Goal: Task Accomplishment & Management: Use online tool/utility

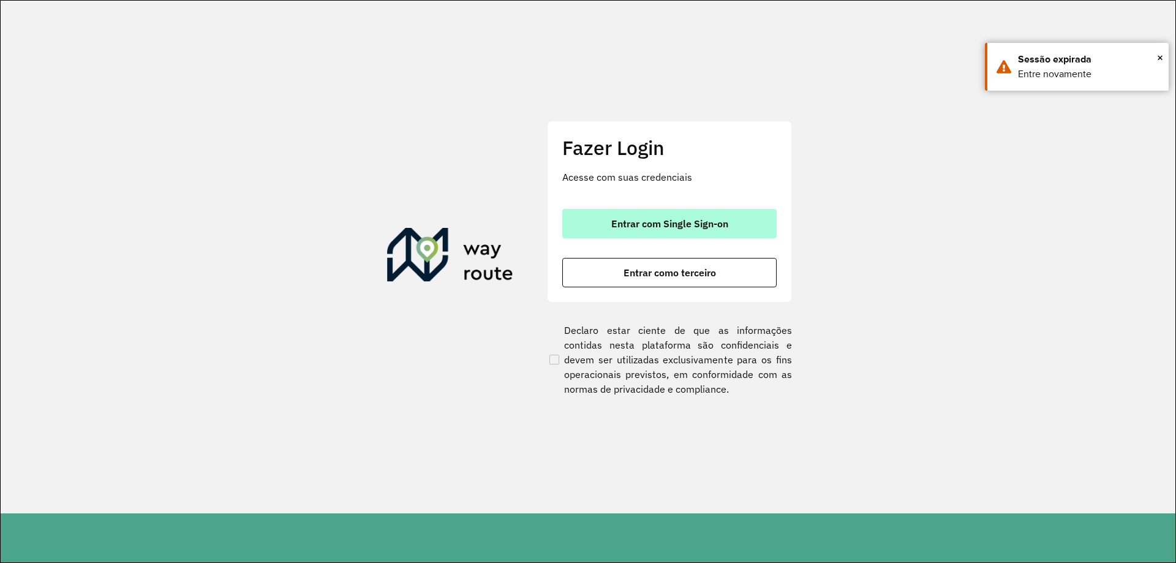
click at [633, 220] on span "Entrar com Single Sign-on" at bounding box center [669, 224] width 117 height 10
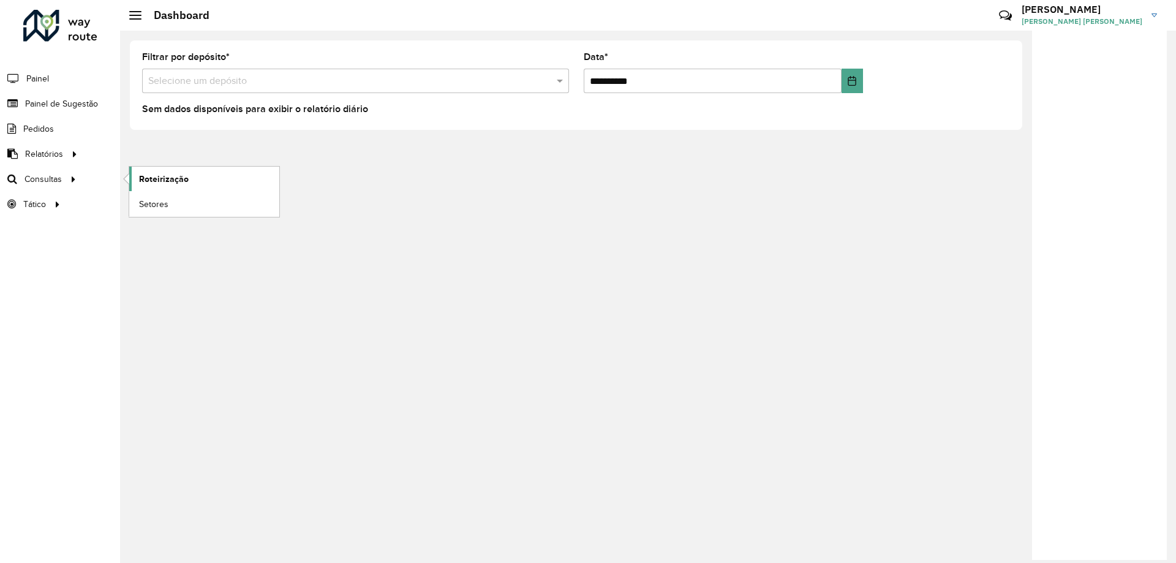
click at [160, 181] on span "Roteirização" at bounding box center [164, 179] width 50 height 13
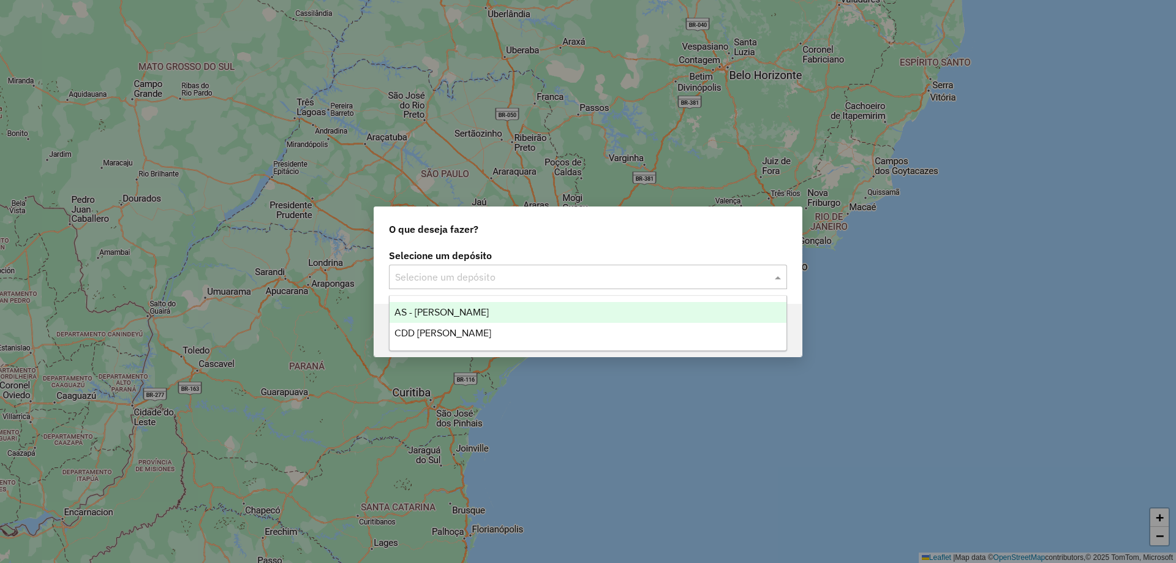
click at [413, 281] on input "text" at bounding box center [575, 277] width 361 height 15
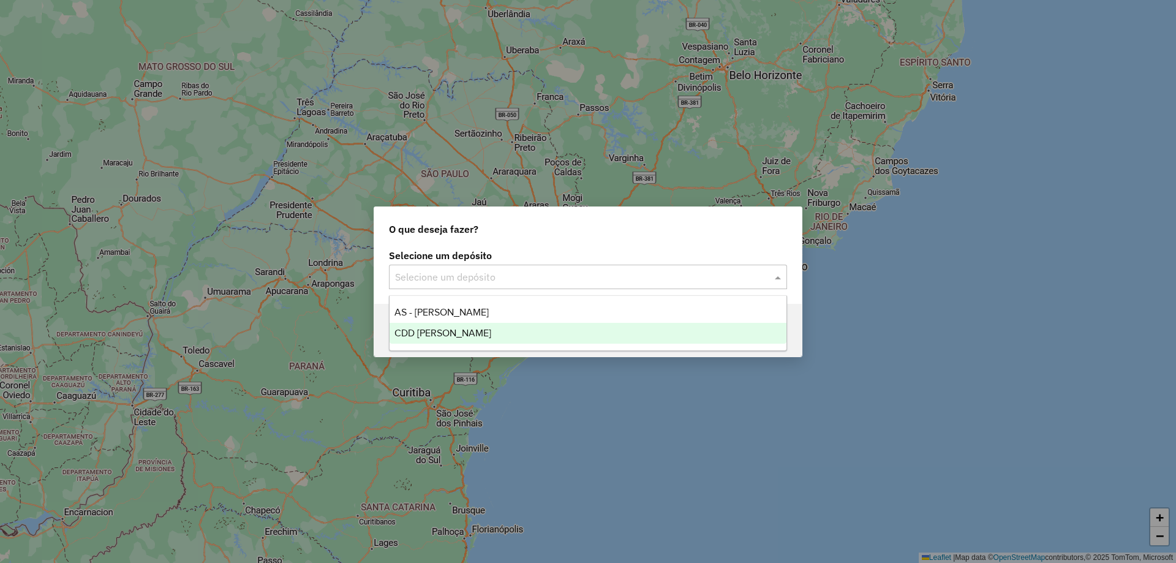
click at [417, 329] on span "CDD Mogi Mirim" at bounding box center [442, 333] width 97 height 10
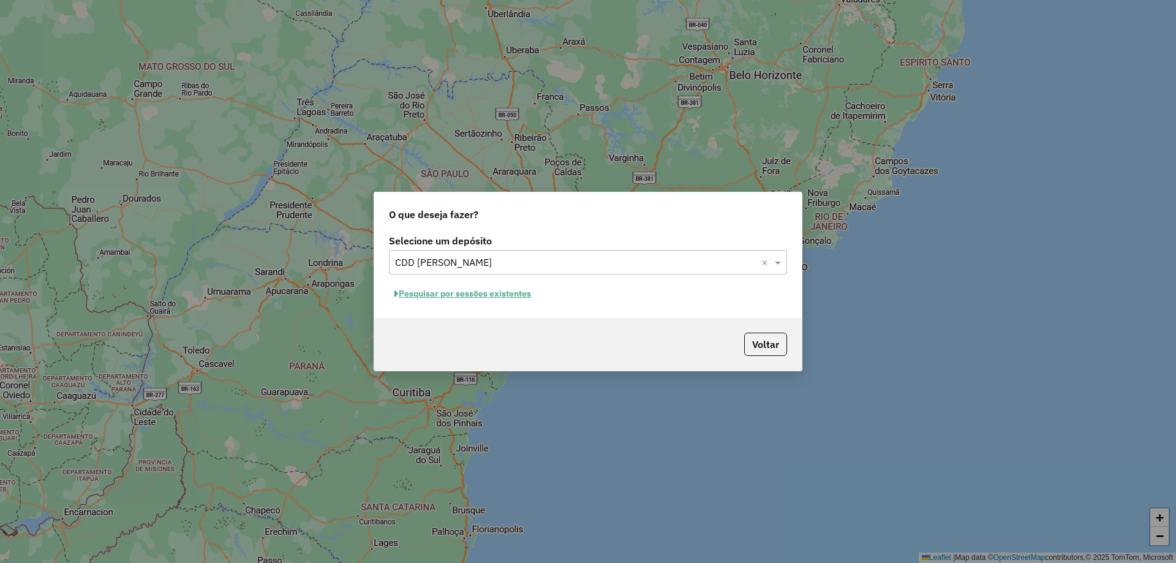
click at [506, 298] on button "Pesquisar por sessões existentes" at bounding box center [463, 293] width 148 height 19
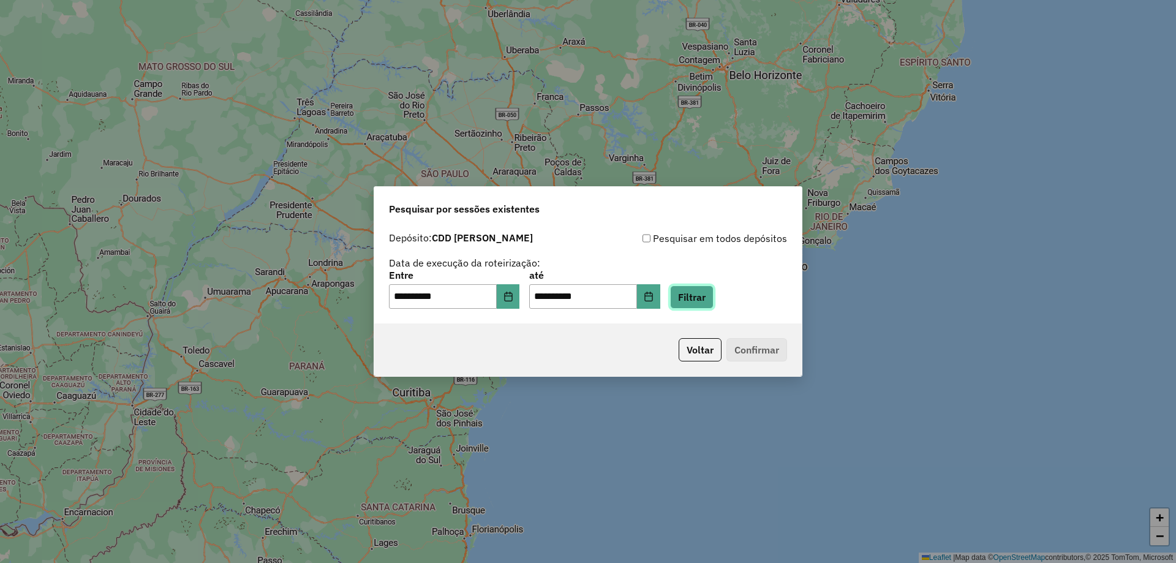
click at [712, 297] on button "Filtrar" at bounding box center [691, 296] width 43 height 23
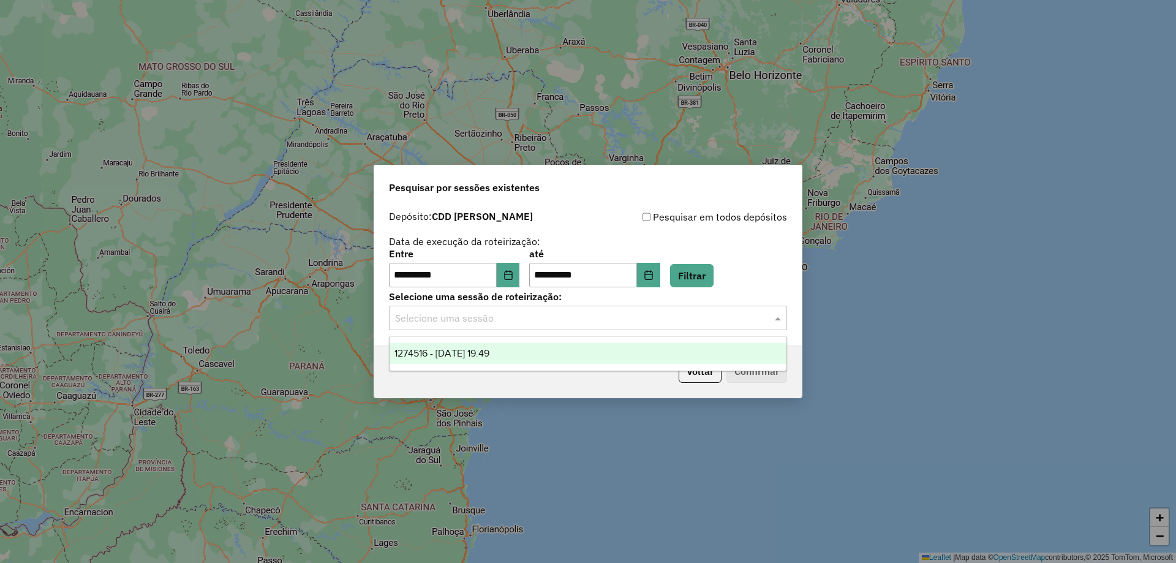
click at [580, 312] on input "text" at bounding box center [575, 318] width 361 height 15
click at [489, 355] on span "1274516 - 12/09/2025 19:49" at bounding box center [441, 353] width 95 height 10
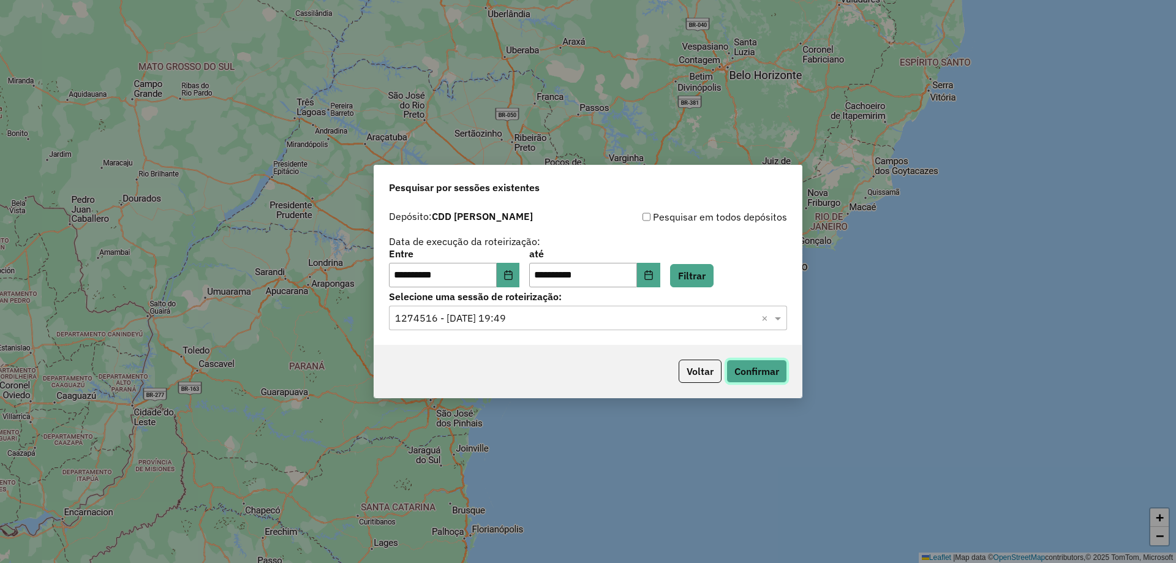
click at [758, 377] on button "Confirmar" at bounding box center [756, 370] width 61 height 23
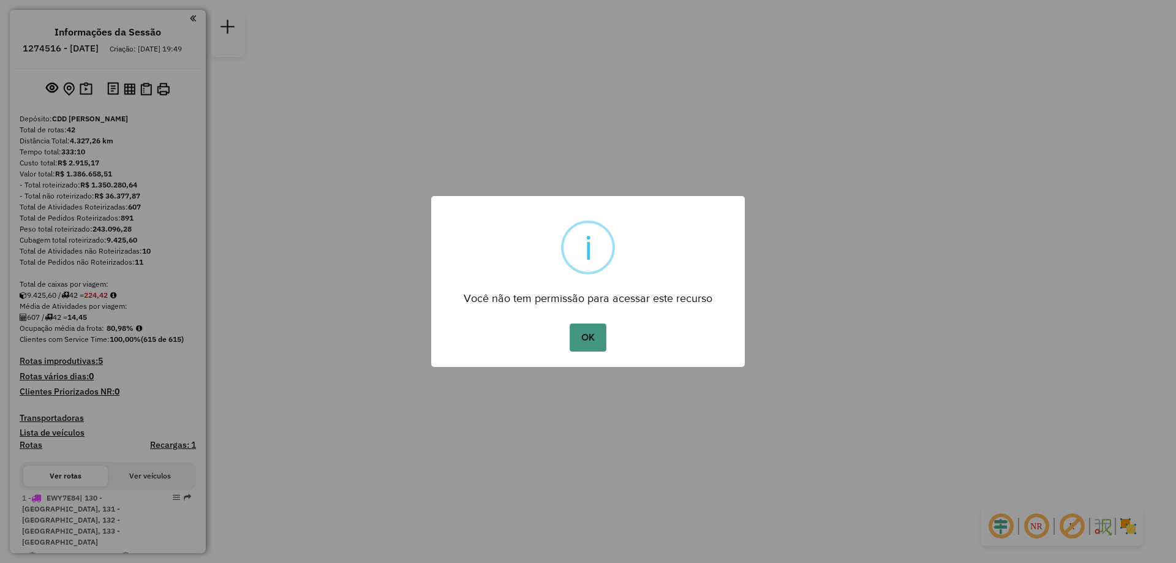
click at [591, 344] on button "OK" at bounding box center [588, 337] width 36 height 28
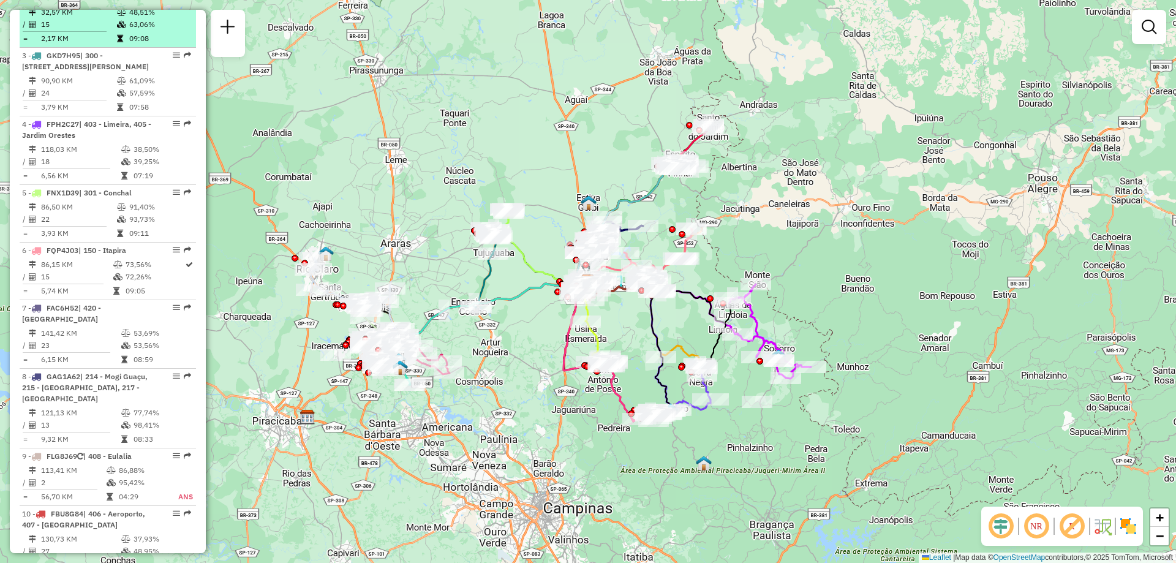
scroll to position [674, 0]
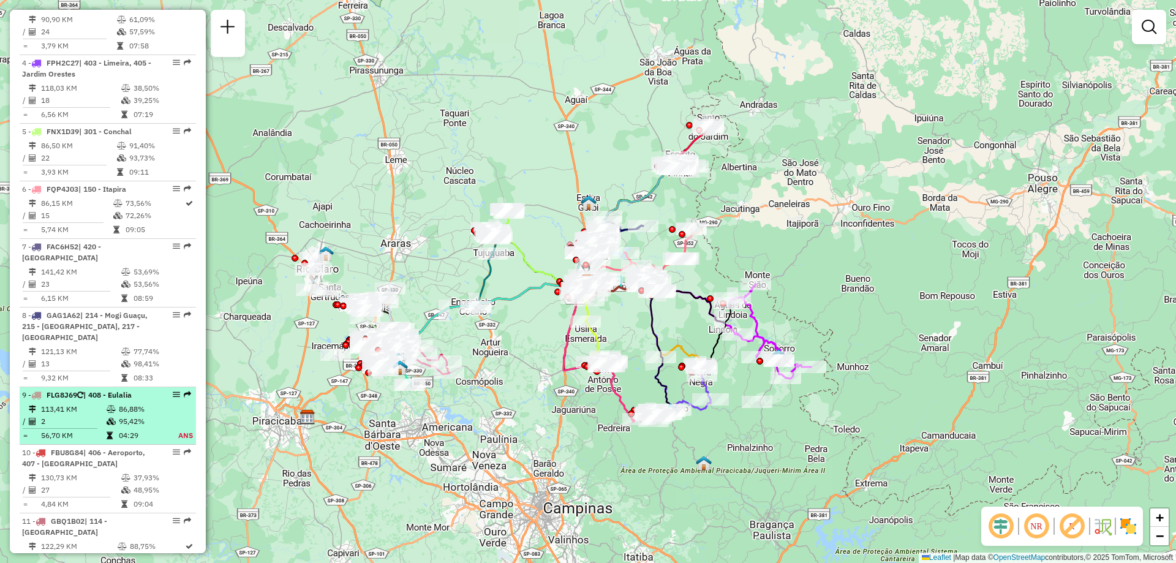
click at [141, 400] on div "9 - FLG8J69 | 408 - Eulalia" at bounding box center [87, 394] width 130 height 11
select select "**********"
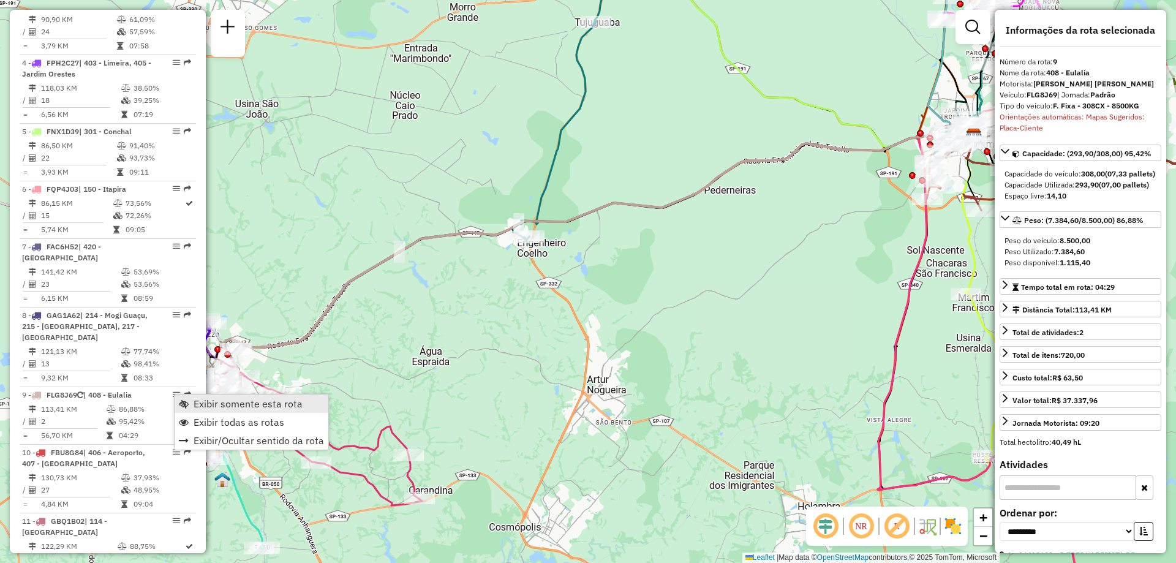
click at [180, 399] on span "Exibir somente esta rota" at bounding box center [184, 404] width 10 height 10
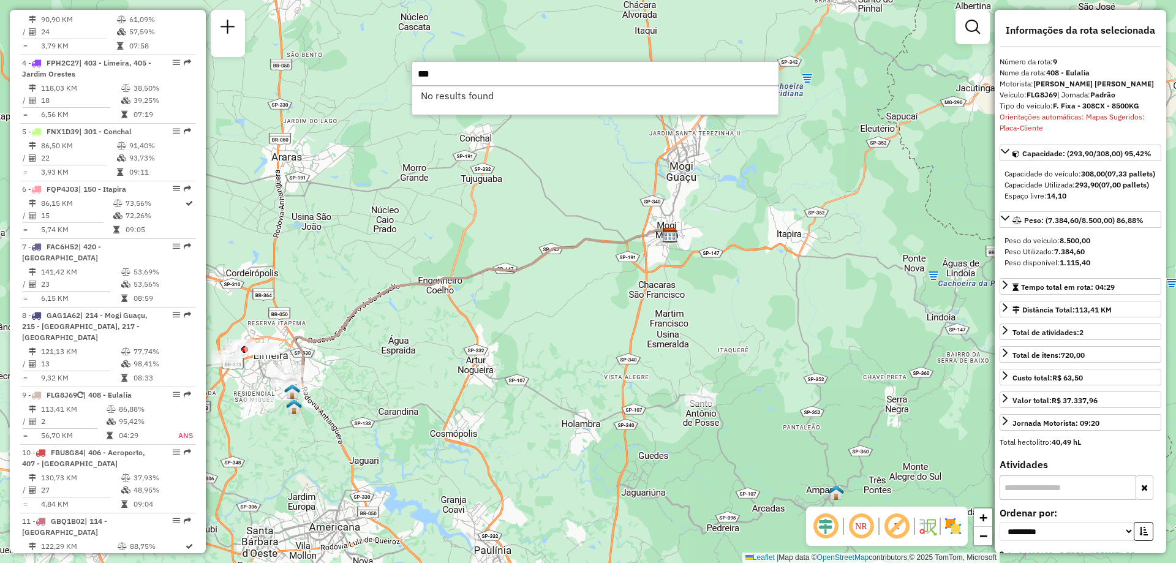
type input "***"
click at [911, 292] on div "Janela de atendimento Grade de atendimento Capacidade Transportadoras Veículos …" at bounding box center [588, 281] width 1176 height 563
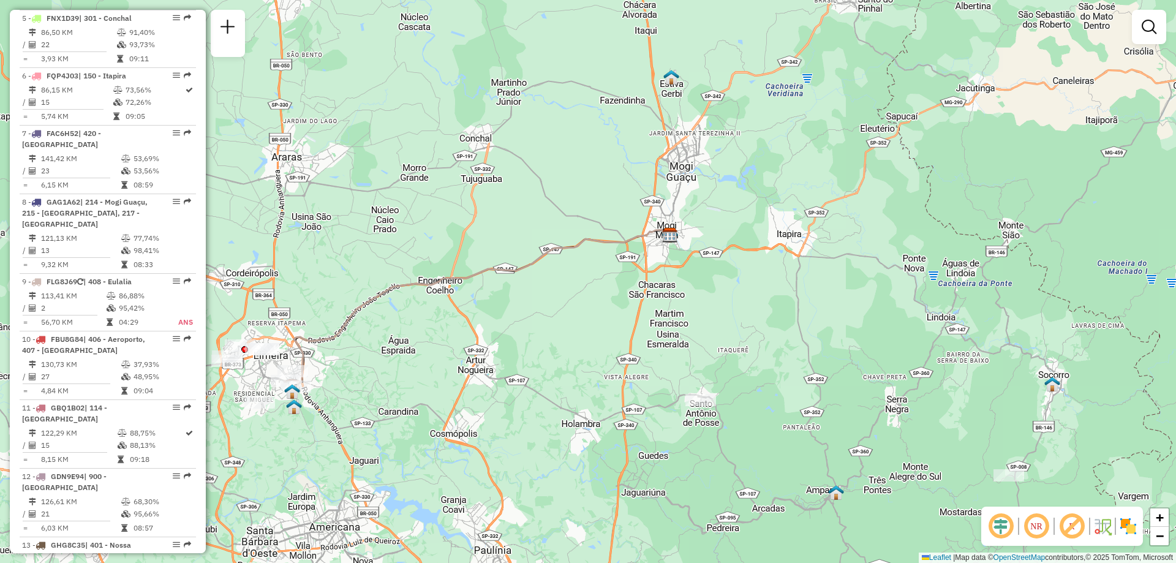
scroll to position [2749, 0]
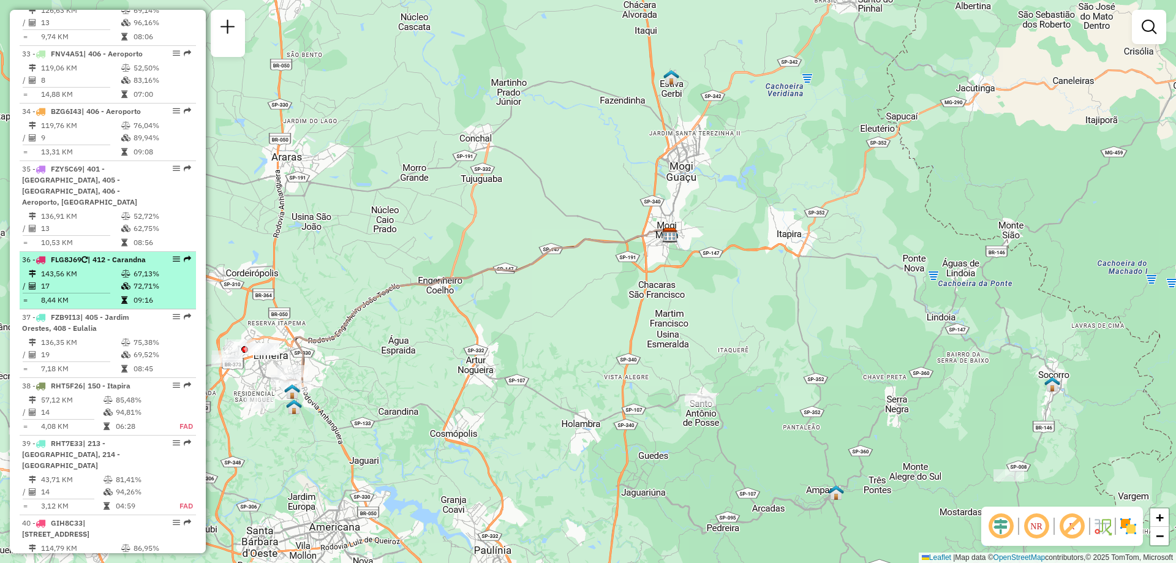
click at [103, 265] on div "36 - FLG8J69 | 412 - Carandna" at bounding box center [87, 259] width 130 height 11
select select "**********"
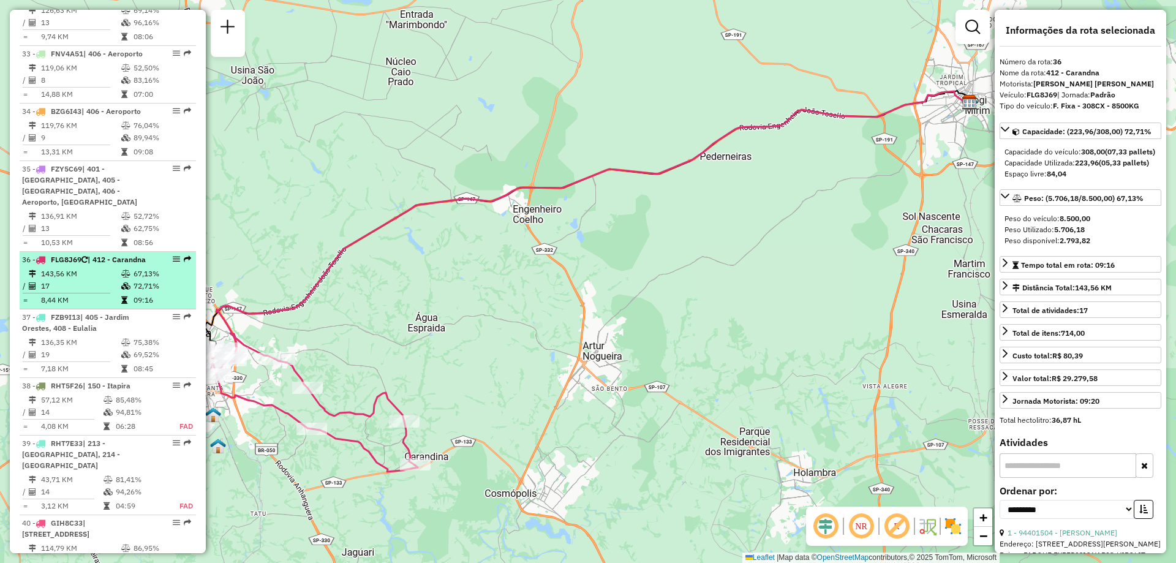
click at [177, 263] on div at bounding box center [172, 258] width 37 height 7
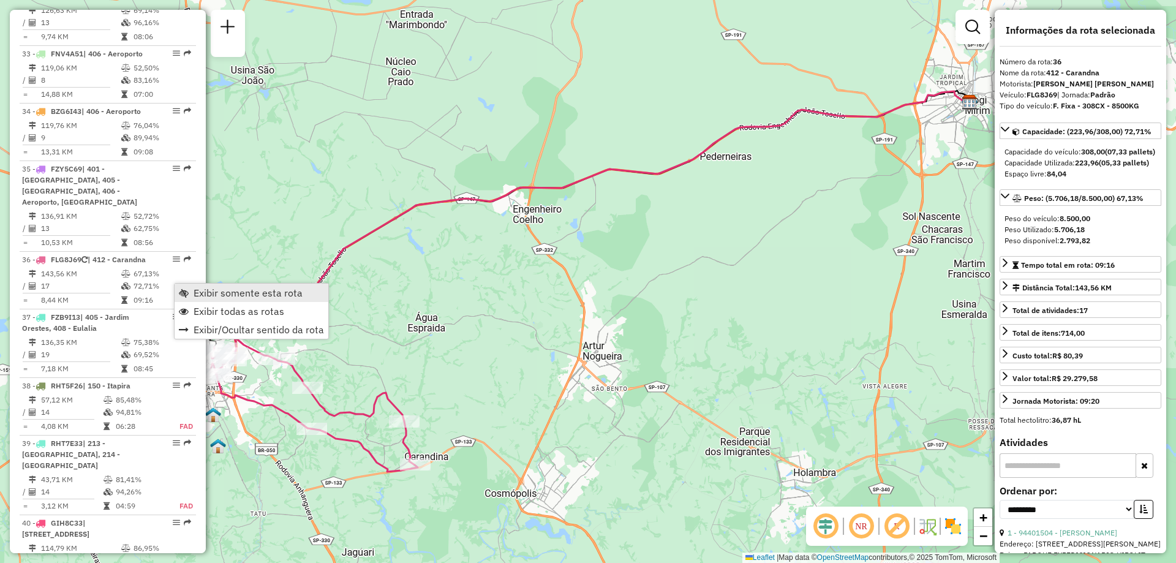
click at [189, 293] on link "Exibir somente esta rota" at bounding box center [252, 293] width 154 height 18
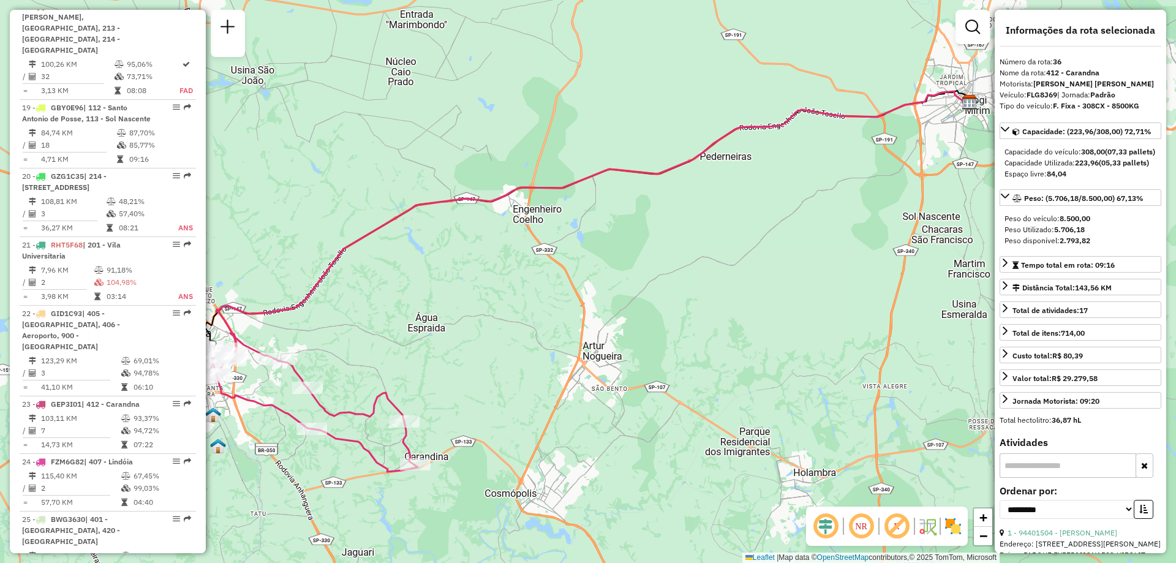
scroll to position [1524, 0]
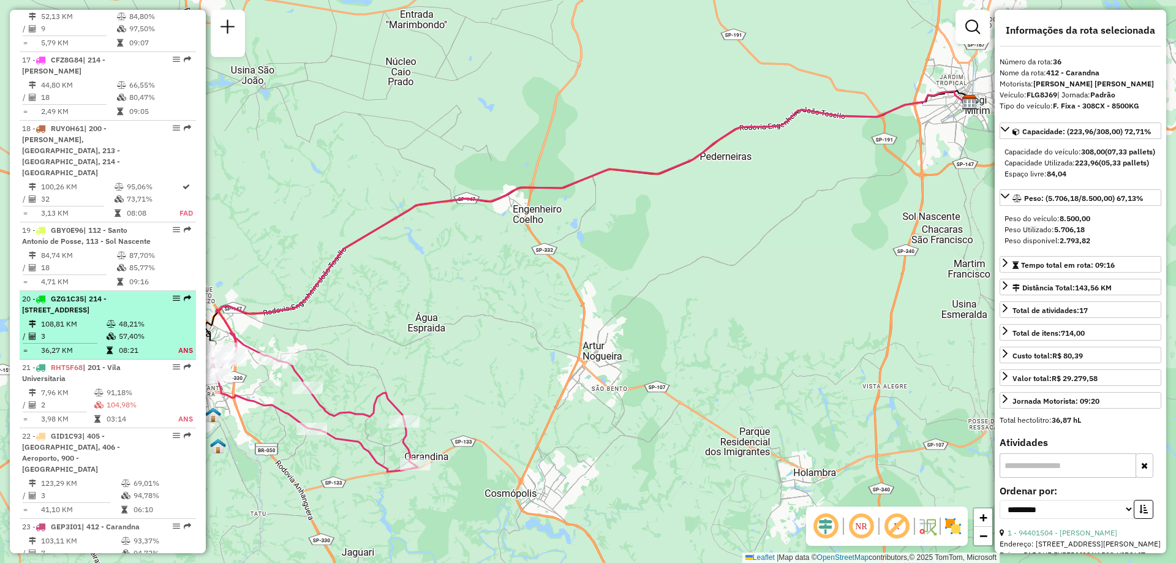
click at [134, 342] on td "57,40%" at bounding box center [141, 336] width 47 height 12
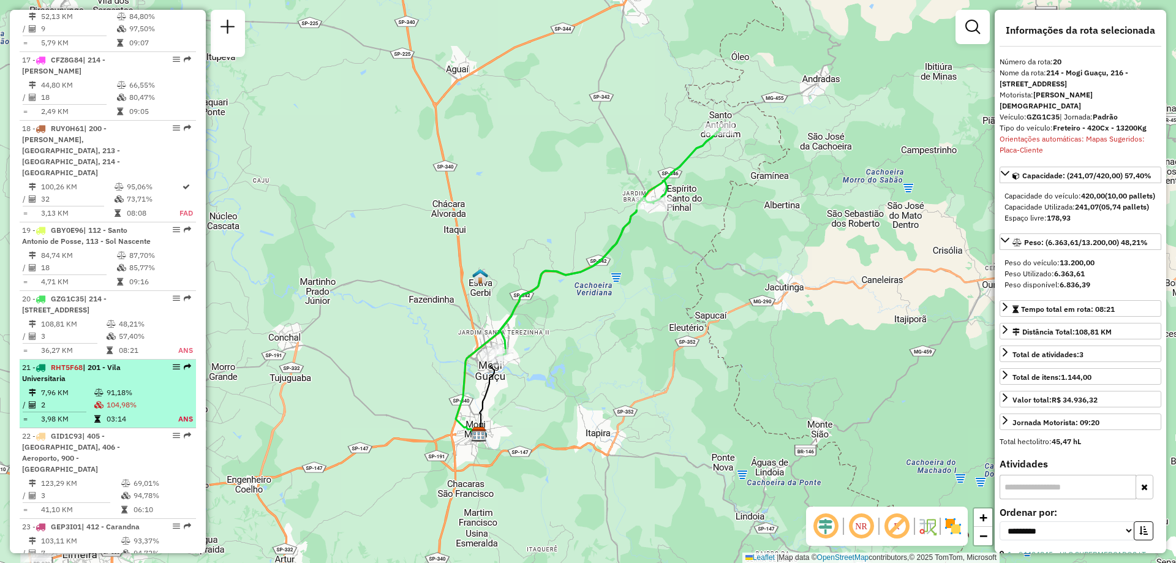
click at [127, 411] on td "104,98%" at bounding box center [135, 405] width 58 height 12
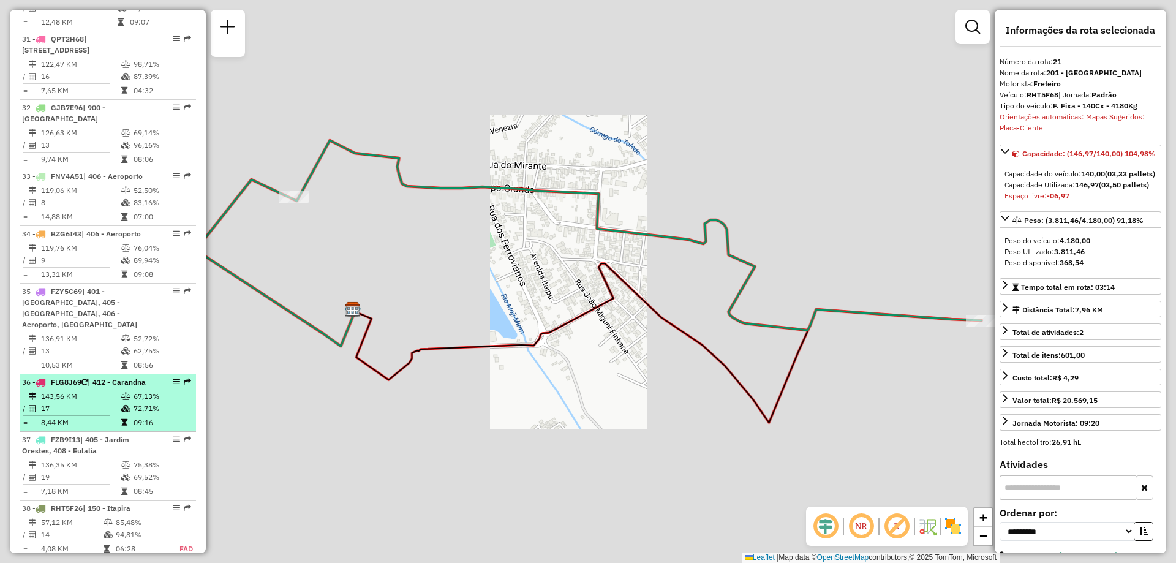
scroll to position [2749, 0]
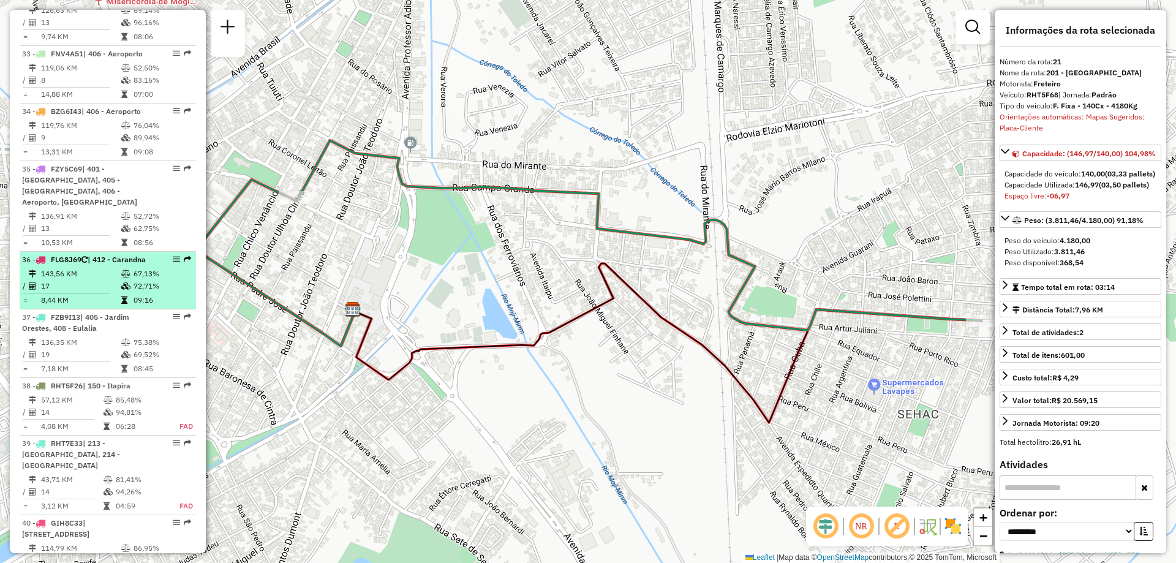
click at [145, 292] on td "72,71%" at bounding box center [162, 286] width 58 height 12
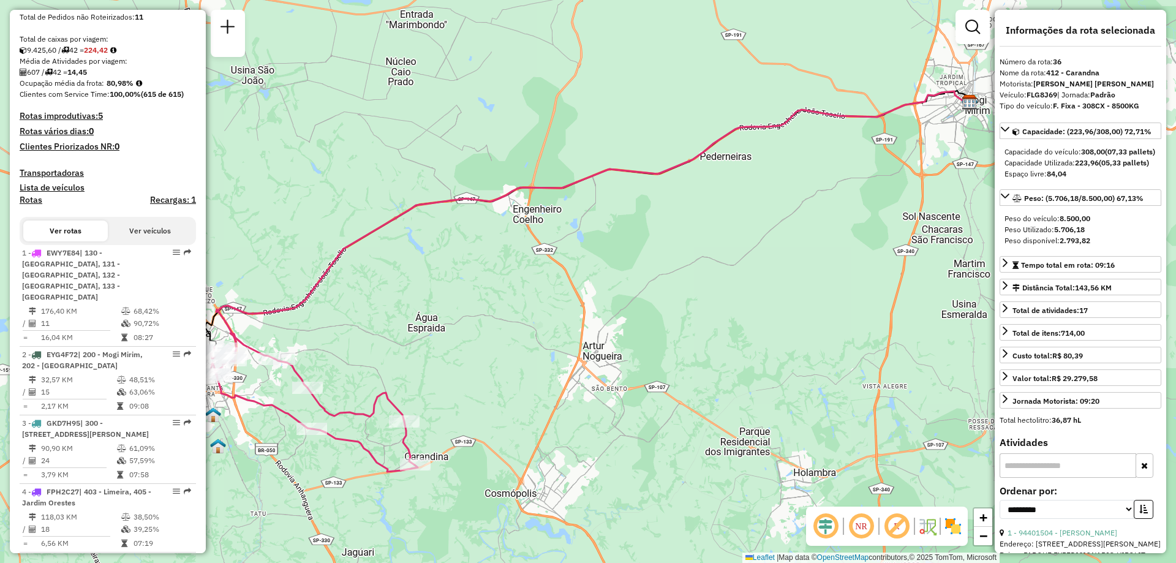
scroll to position [367, 0]
